Goal: Navigation & Orientation: Find specific page/section

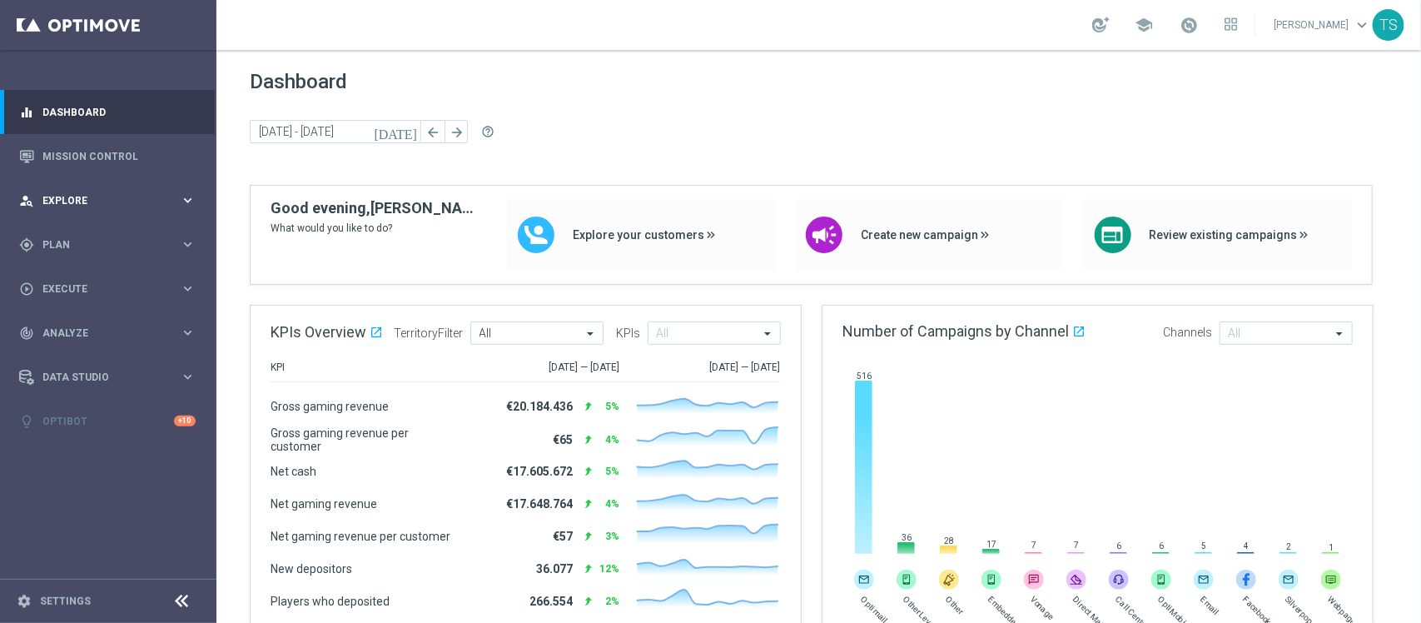
click at [155, 206] on div "person_search Explore" at bounding box center [99, 200] width 161 height 15
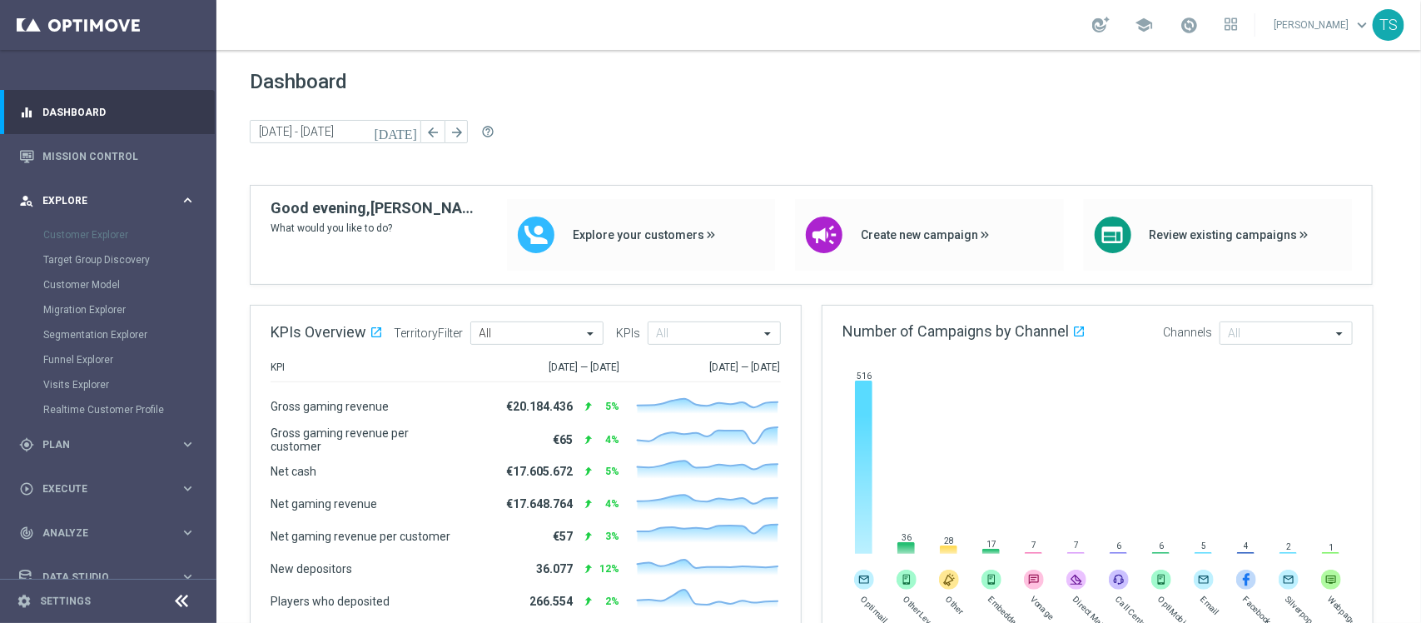
click at [157, 196] on span "Explore" at bounding box center [110, 201] width 137 height 10
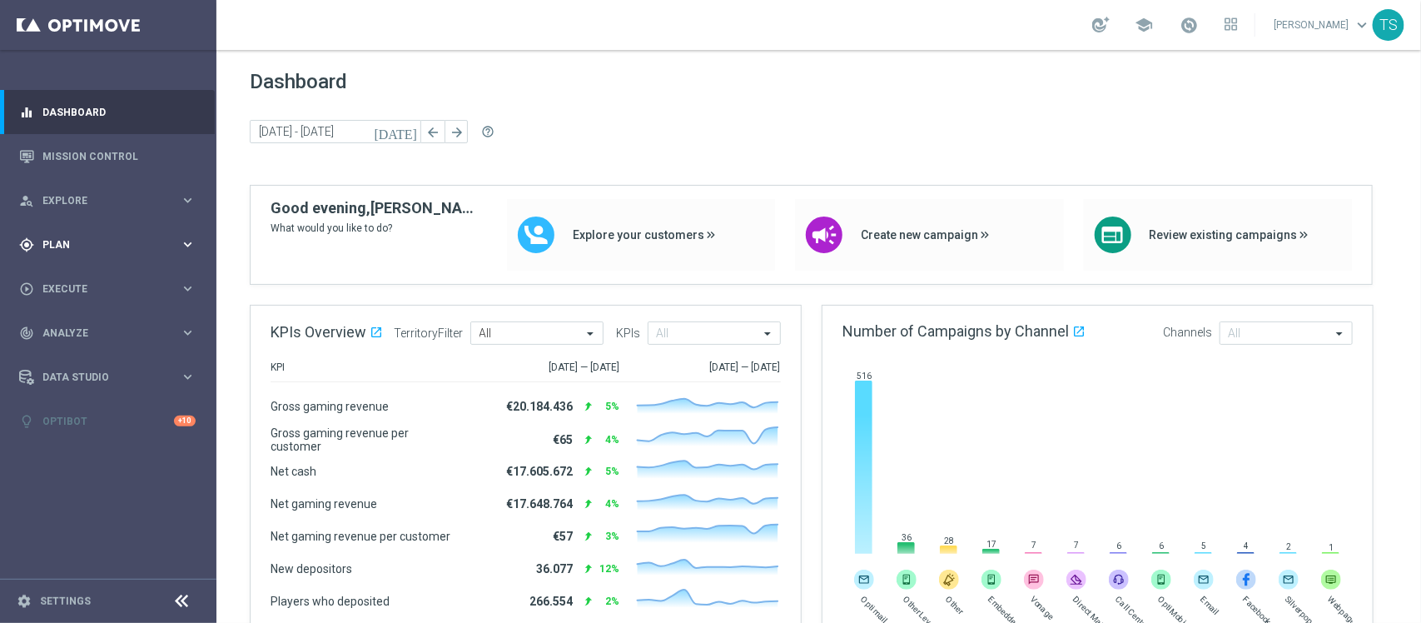
click at [143, 240] on span "Plan" at bounding box center [110, 245] width 137 height 10
click at [137, 301] on div "Actions" at bounding box center [129, 303] width 172 height 25
click at [98, 337] on accordion "OptiPromo keyboard_arrow_right Promotions NEW Promotion Settings NEW" at bounding box center [129, 328] width 172 height 25
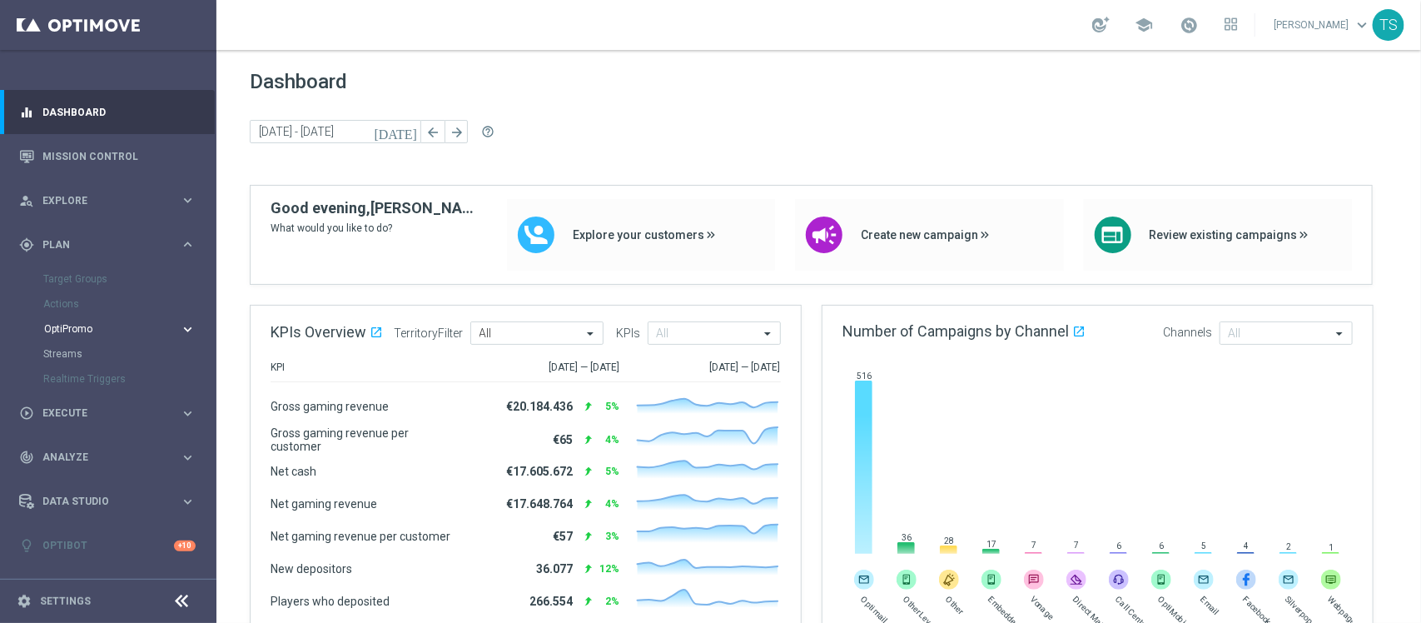
click at [94, 326] on span "OptiPromo" at bounding box center [103, 329] width 119 height 10
click at [83, 246] on span "Plan" at bounding box center [110, 245] width 137 height 10
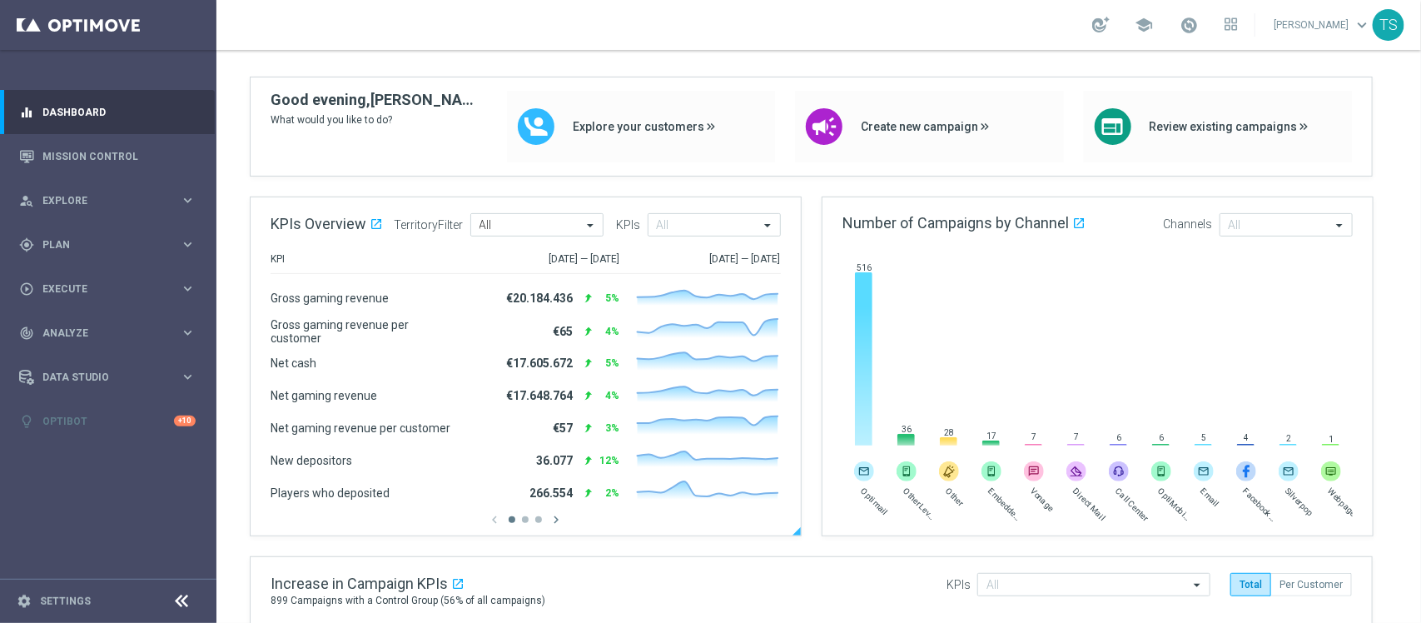
scroll to position [104, 0]
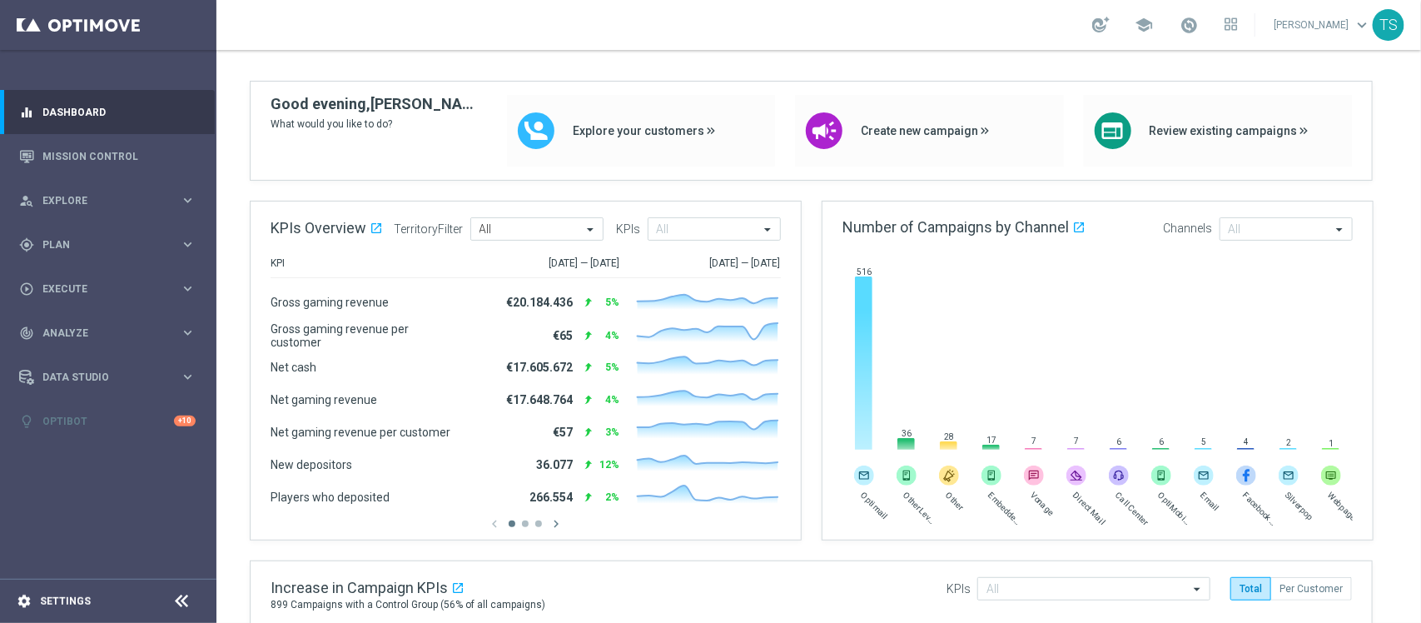
click at [79, 498] on div "settings Settings" at bounding box center [83, 601] width 167 height 15
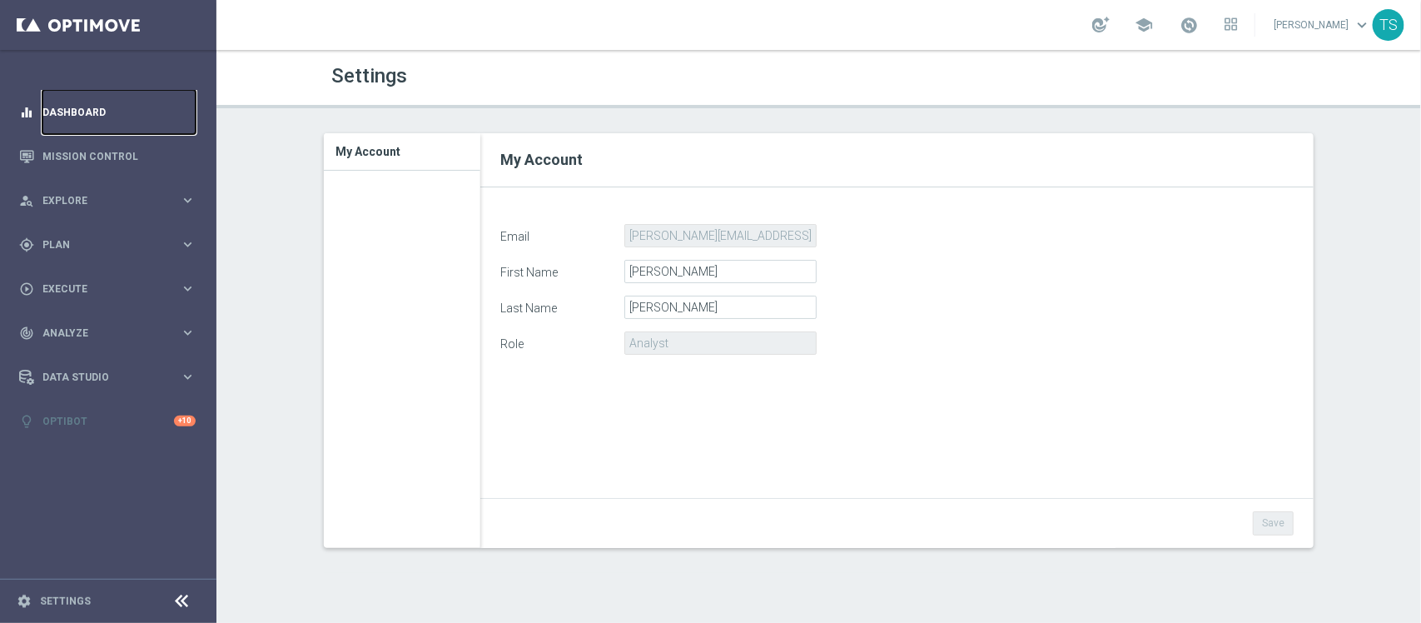
click at [92, 113] on link "Dashboard" at bounding box center [118, 112] width 153 height 44
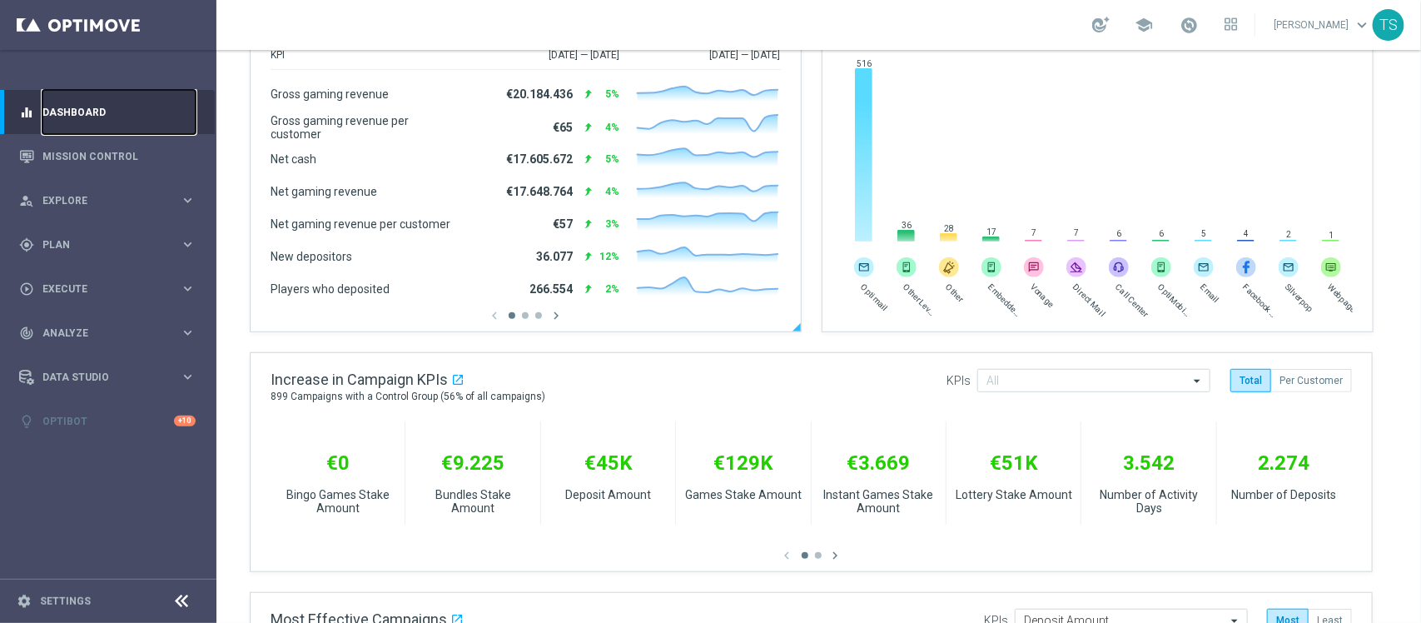
scroll to position [208, 0]
